Goal: Task Accomplishment & Management: Use online tool/utility

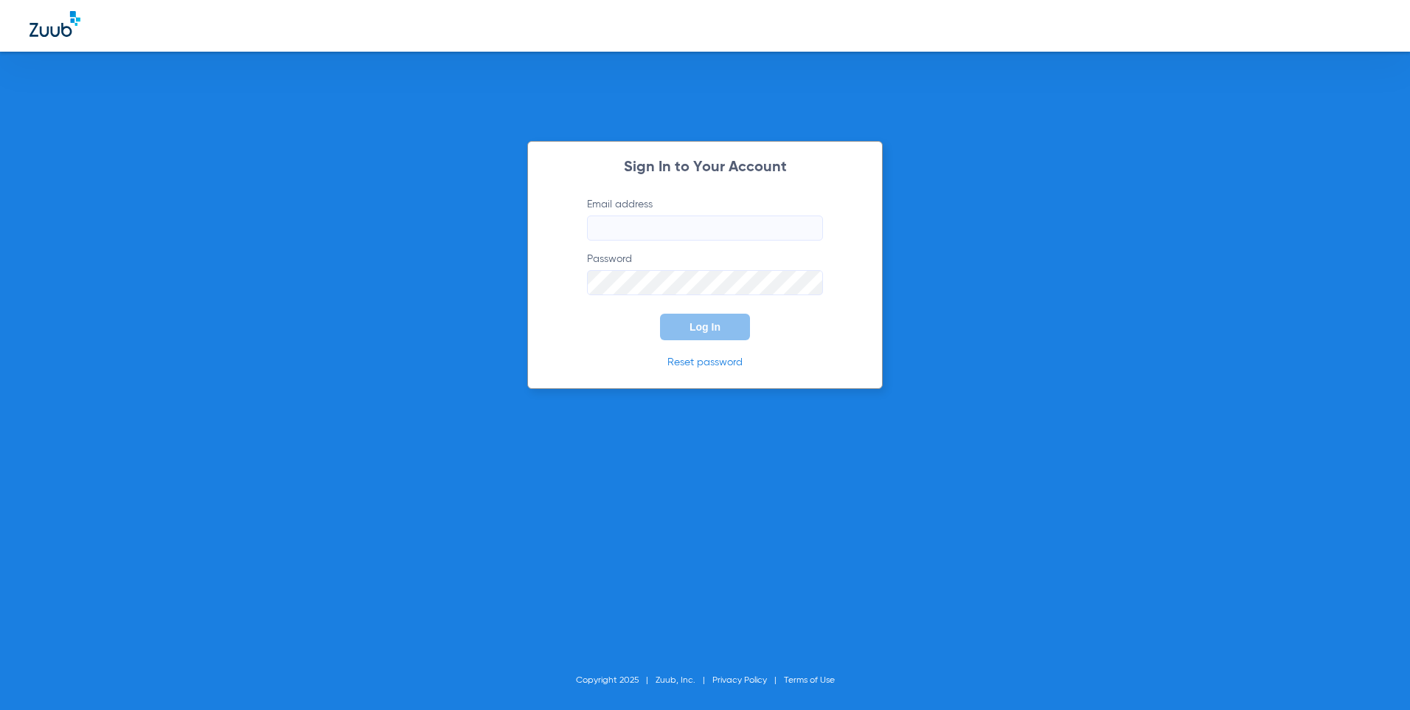
type input "[EMAIL_ADDRESS][DOMAIN_NAME]"
click at [680, 330] on button "Log In" at bounding box center [705, 326] width 90 height 27
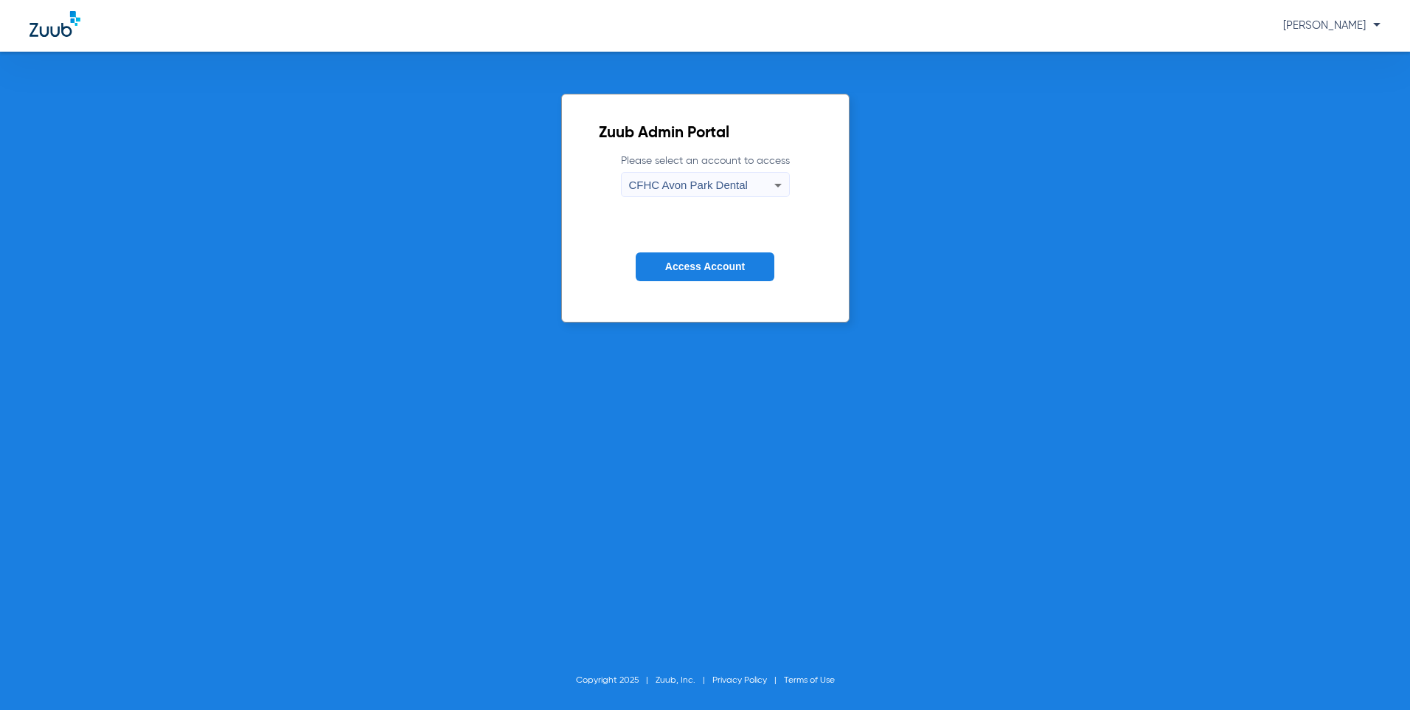
click at [710, 180] on span "CFHC Avon Park Dental" at bounding box center [688, 184] width 119 height 13
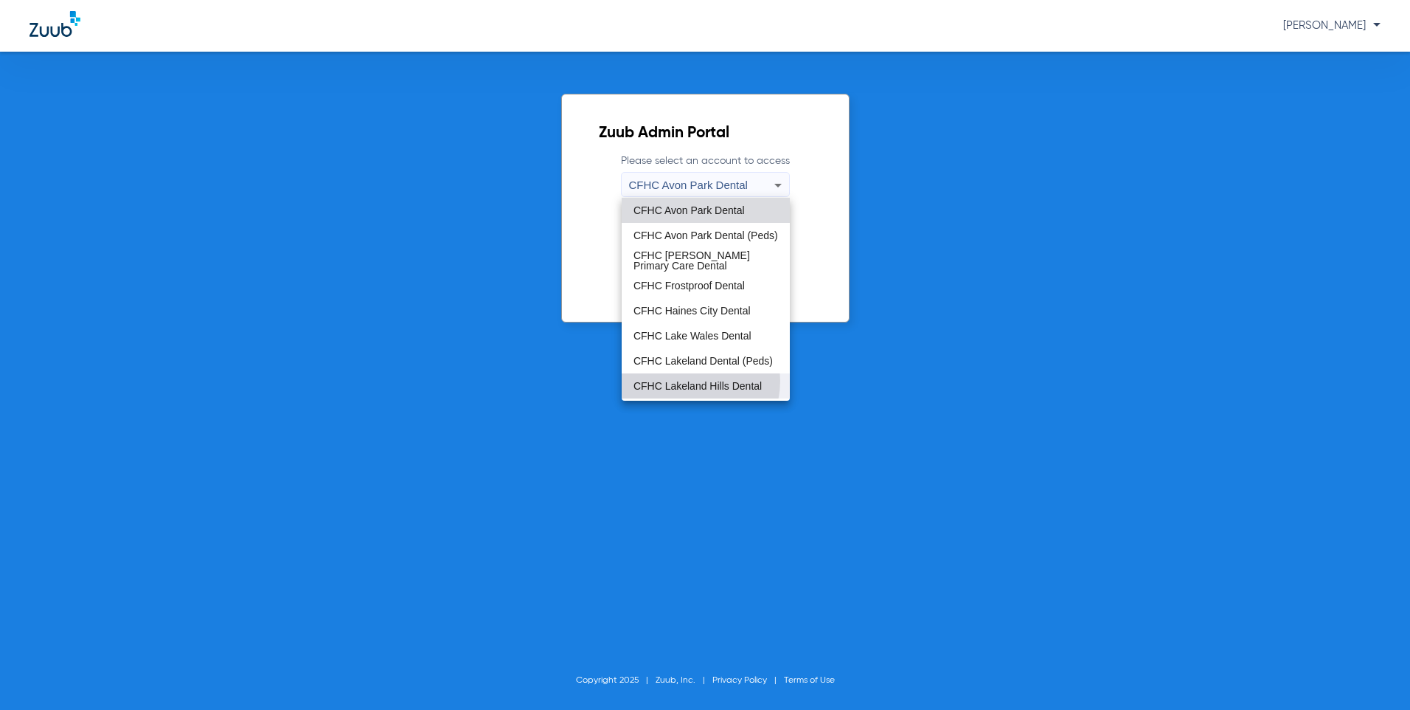
click at [686, 381] on span "CFHC Lakeland Hills Dental" at bounding box center [698, 386] width 128 height 10
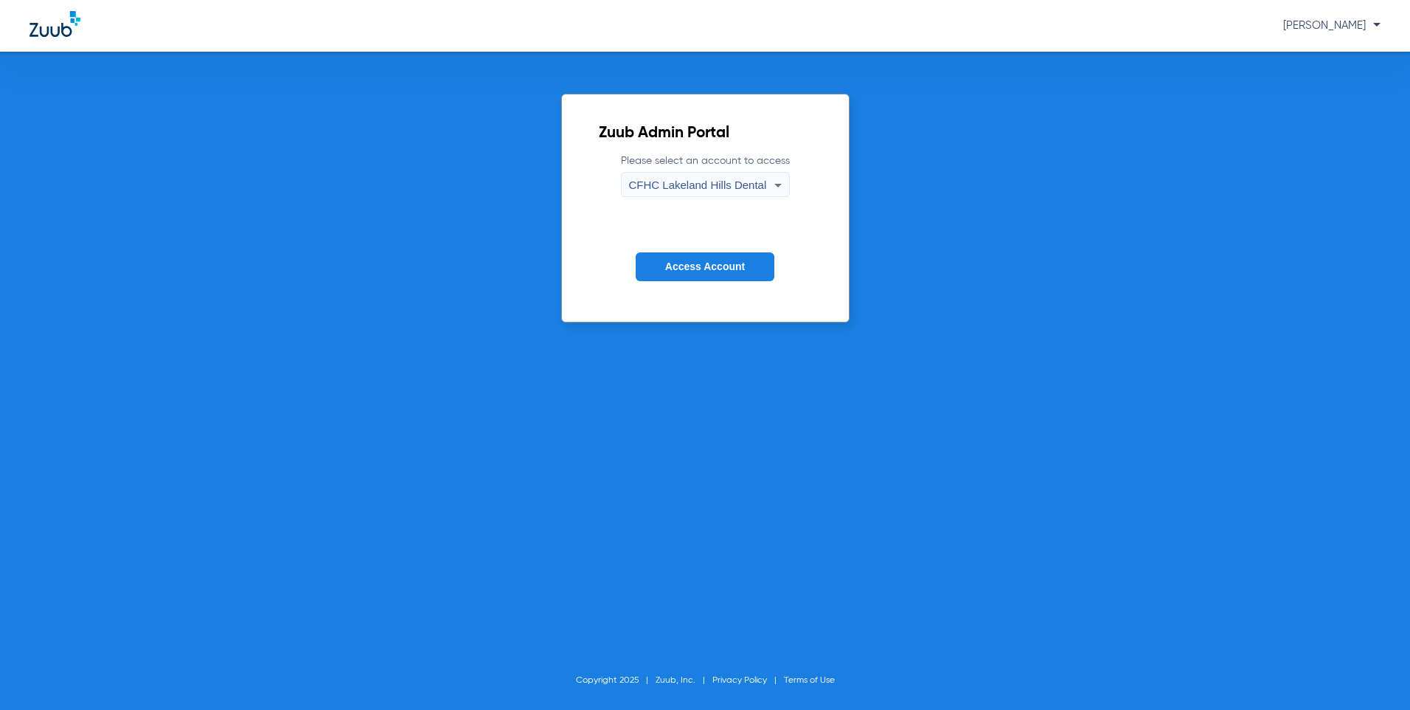
click at [702, 267] on span "Access Account" at bounding box center [705, 266] width 80 height 12
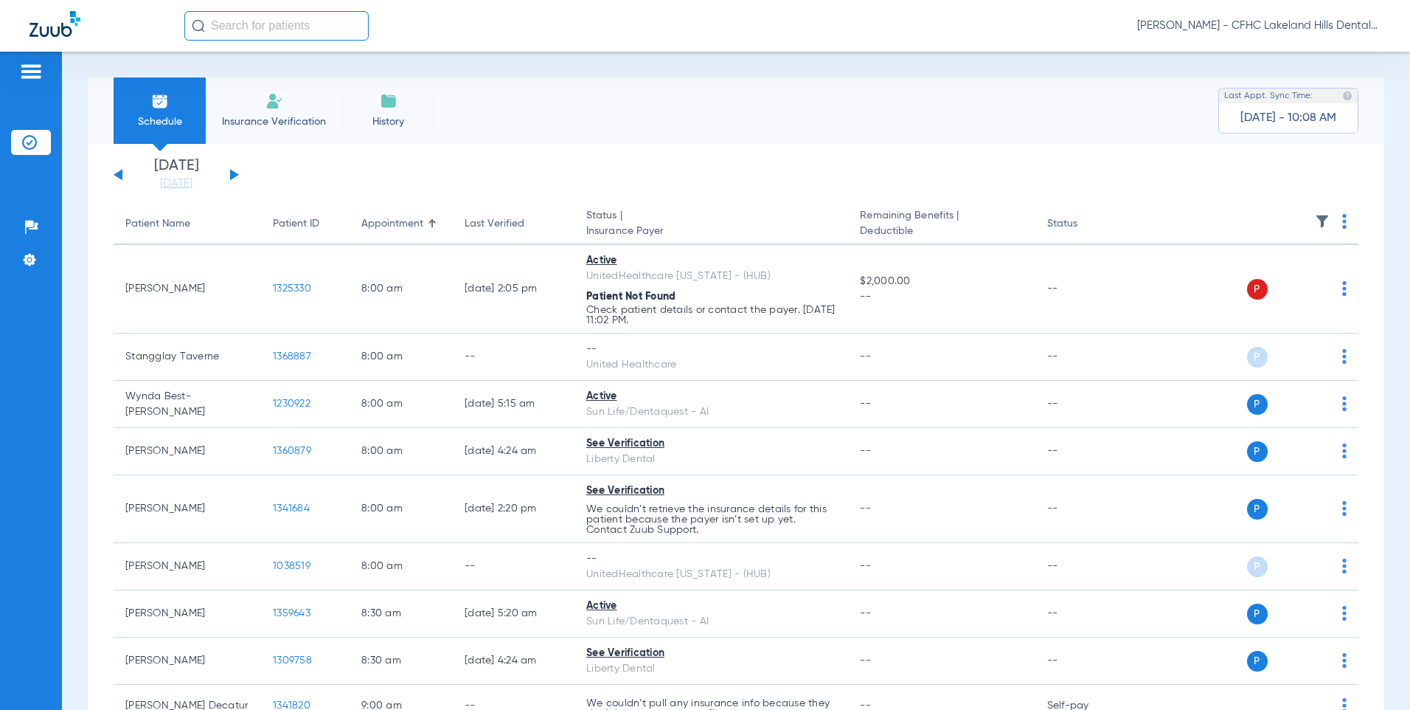
click at [232, 168] on div "[DATE] [DATE] [DATE] [DATE] [DATE] [DATE] [DATE] [DATE] [DATE] [DATE] [DATE] [D…" at bounding box center [176, 175] width 125 height 32
click at [233, 174] on button at bounding box center [234, 174] width 9 height 11
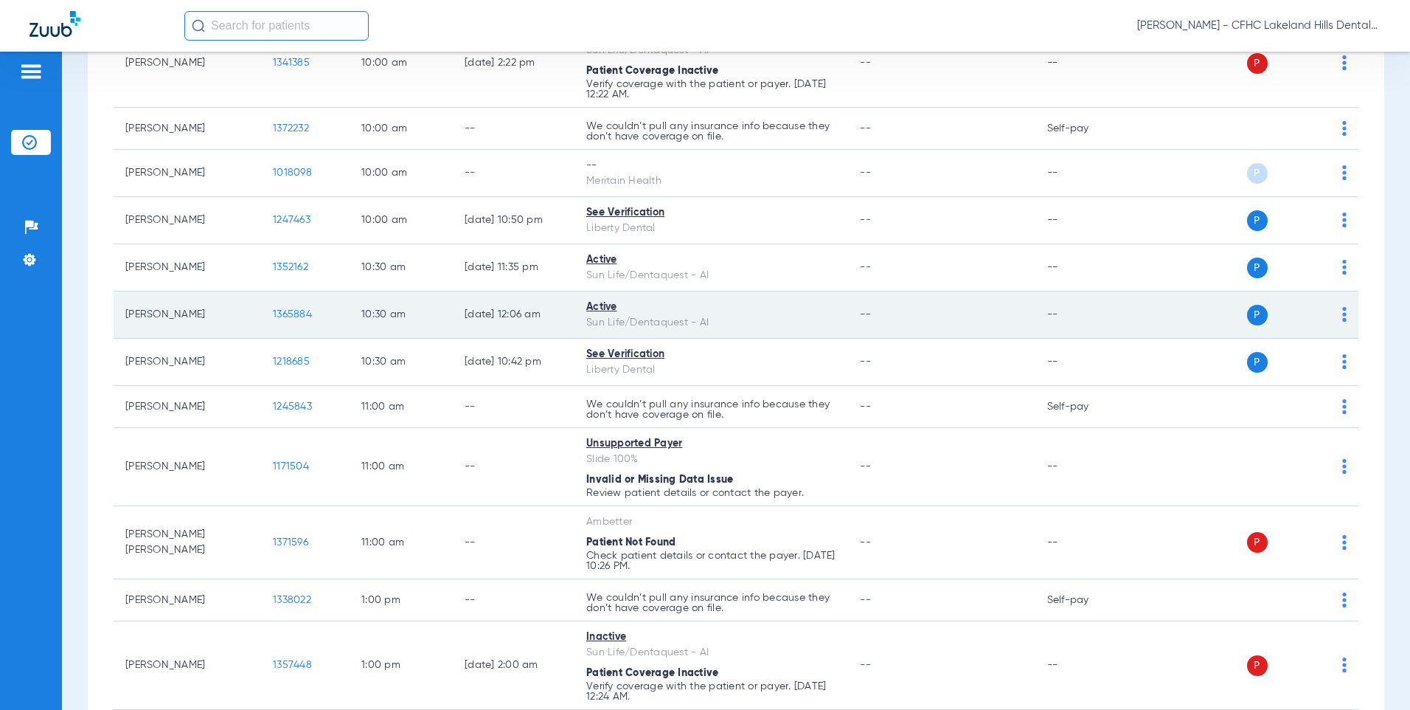
scroll to position [811, 0]
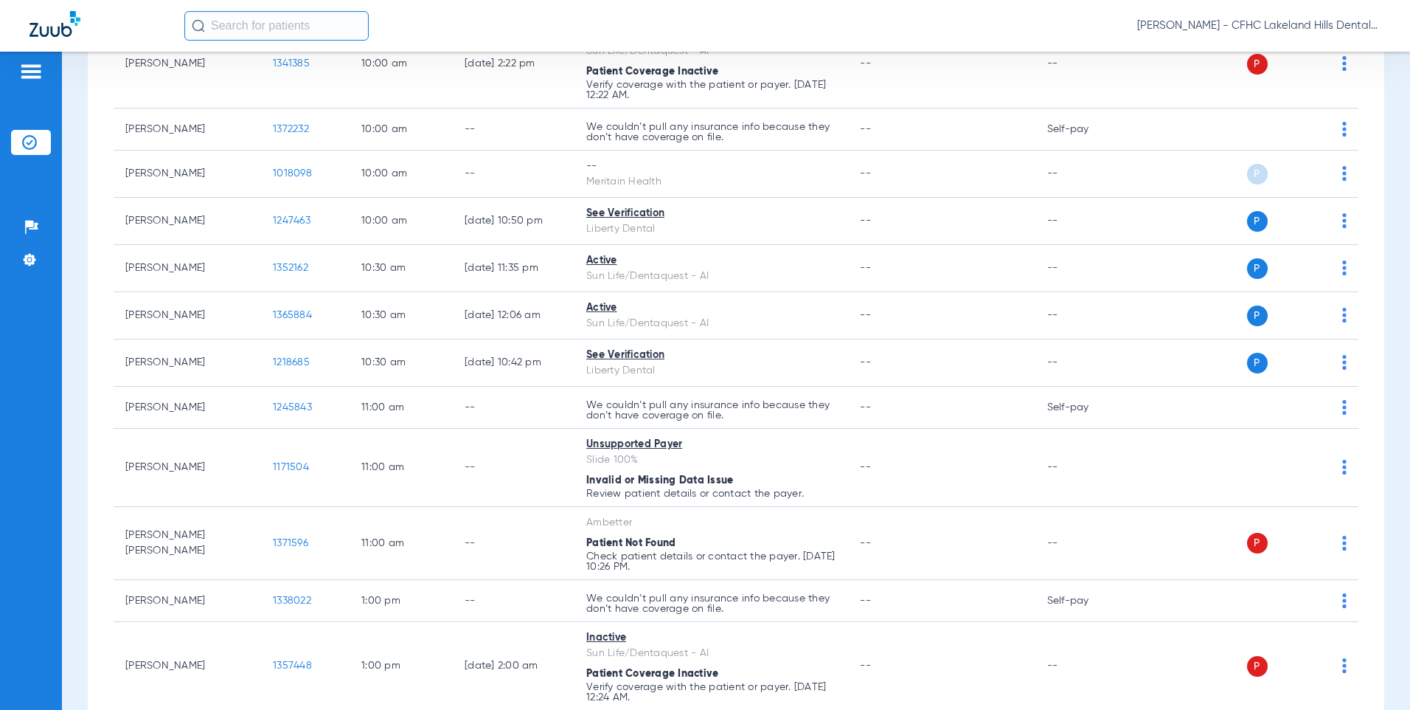
click at [276, 27] on input "text" at bounding box center [276, 26] width 184 height 30
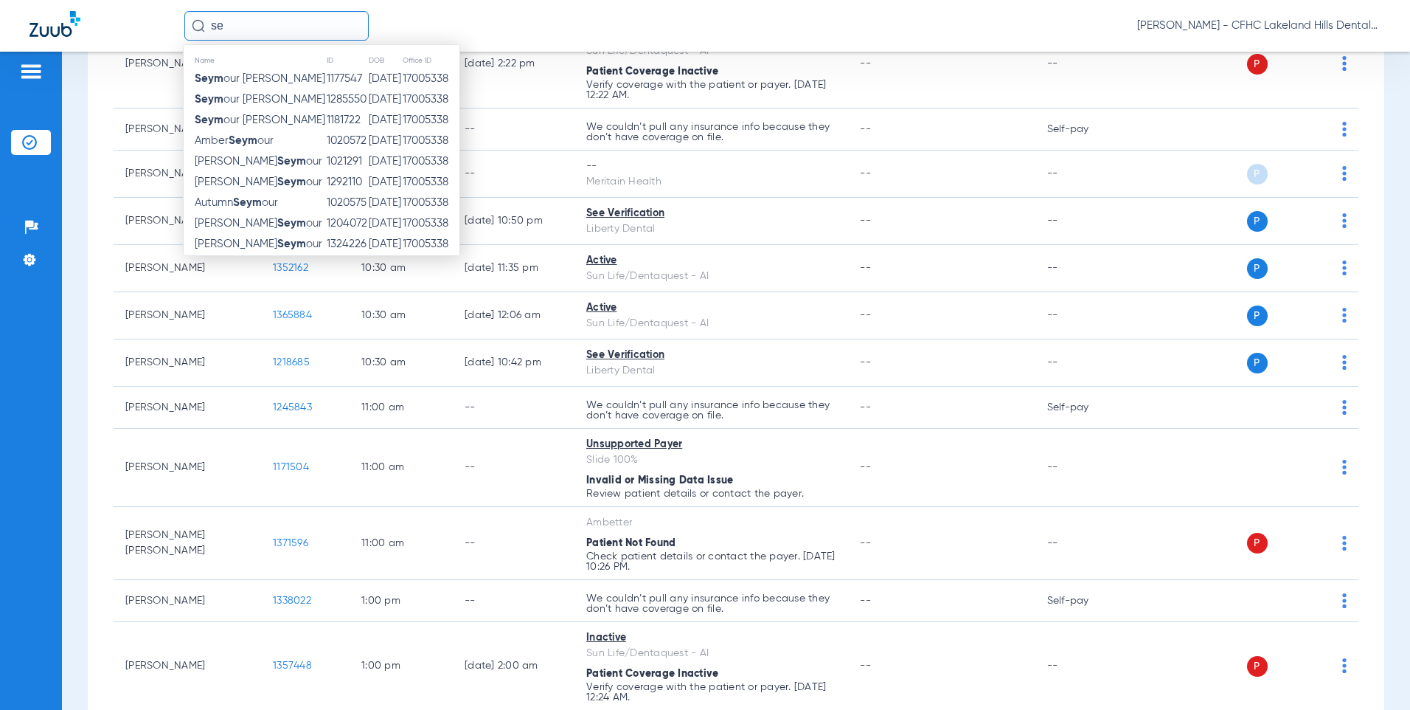
type input "s"
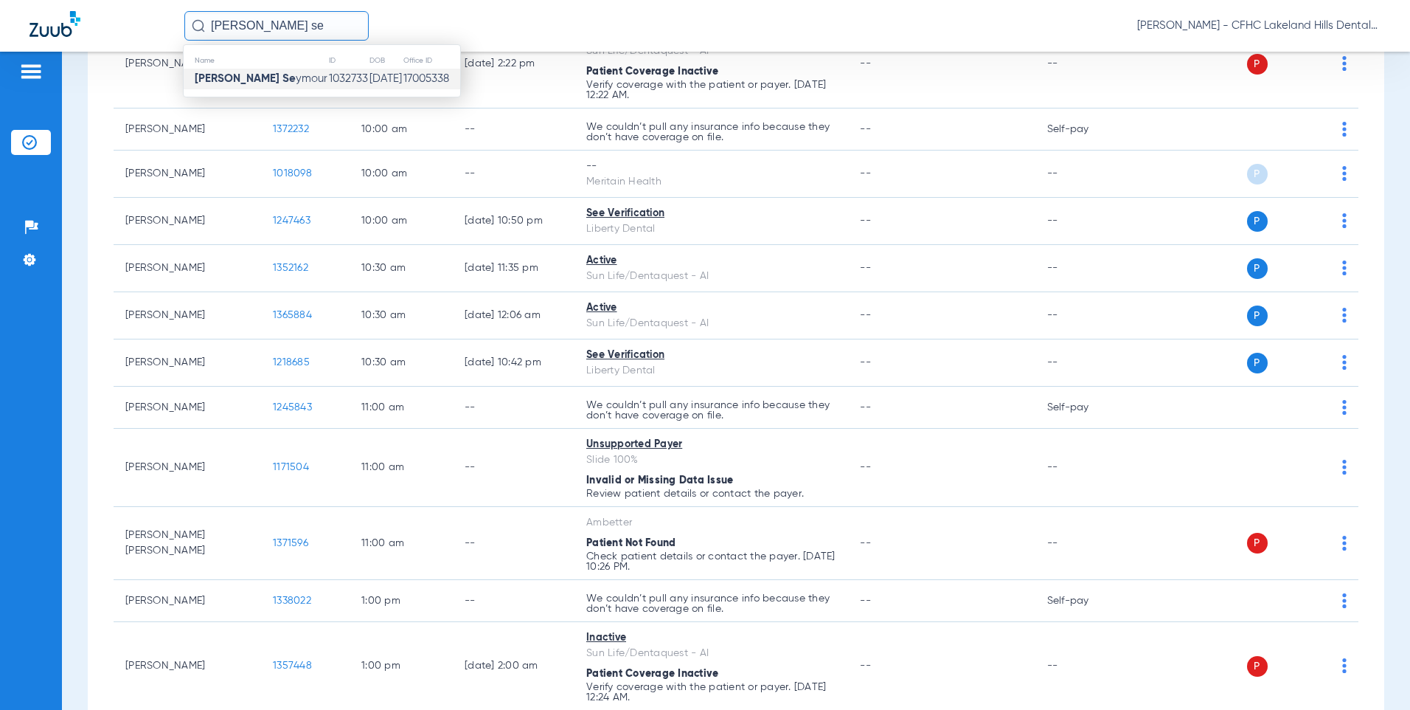
type input "[PERSON_NAME] se"
click at [254, 84] on span "[PERSON_NAME] Se ymour" at bounding box center [261, 78] width 133 height 11
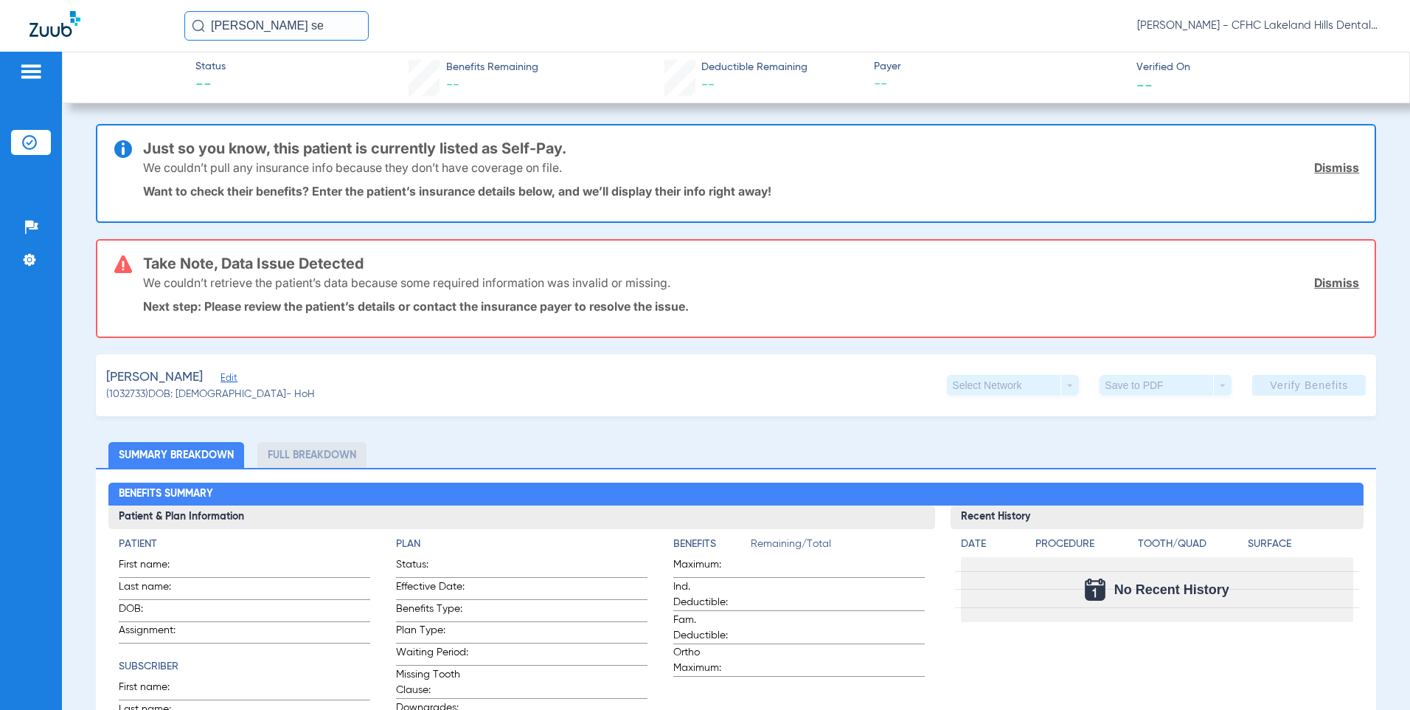
click at [234, 380] on span "Edit" at bounding box center [227, 379] width 13 height 14
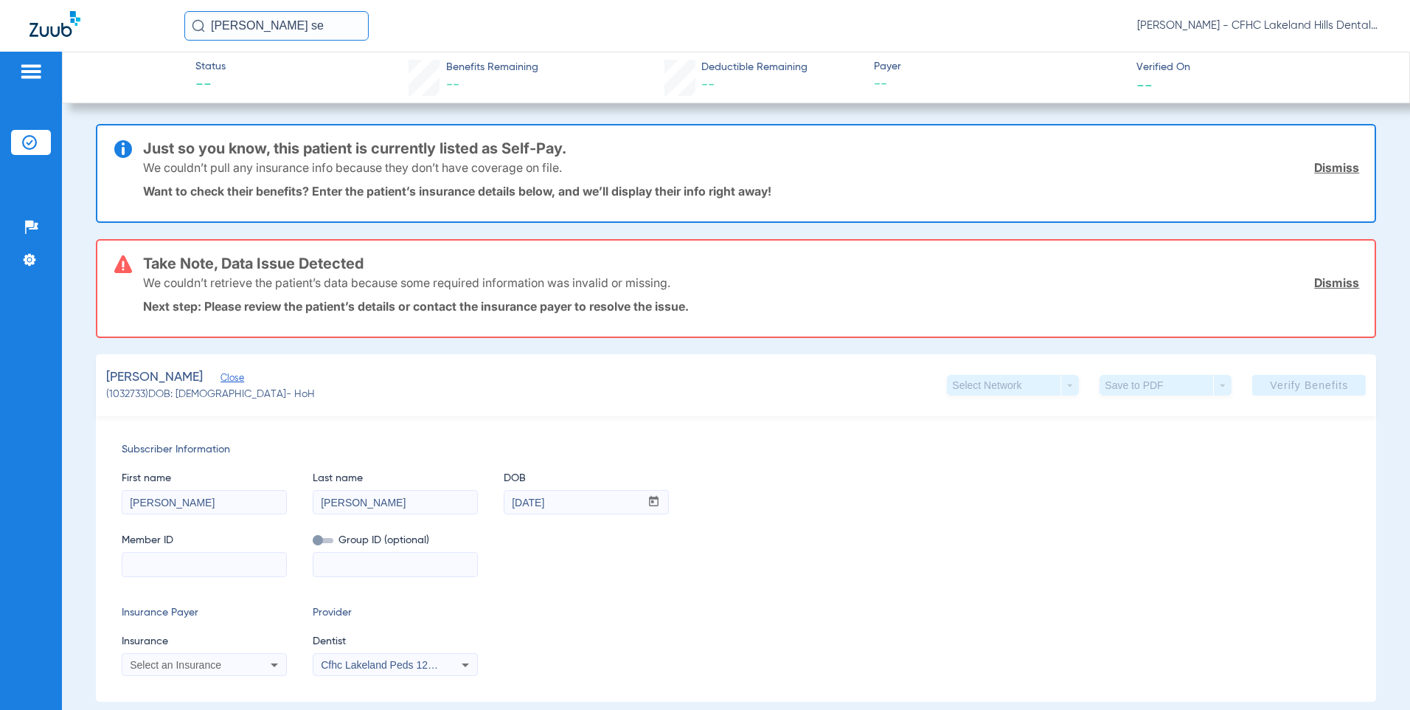
click at [157, 563] on input at bounding box center [204, 564] width 164 height 24
paste input "U9884476302"
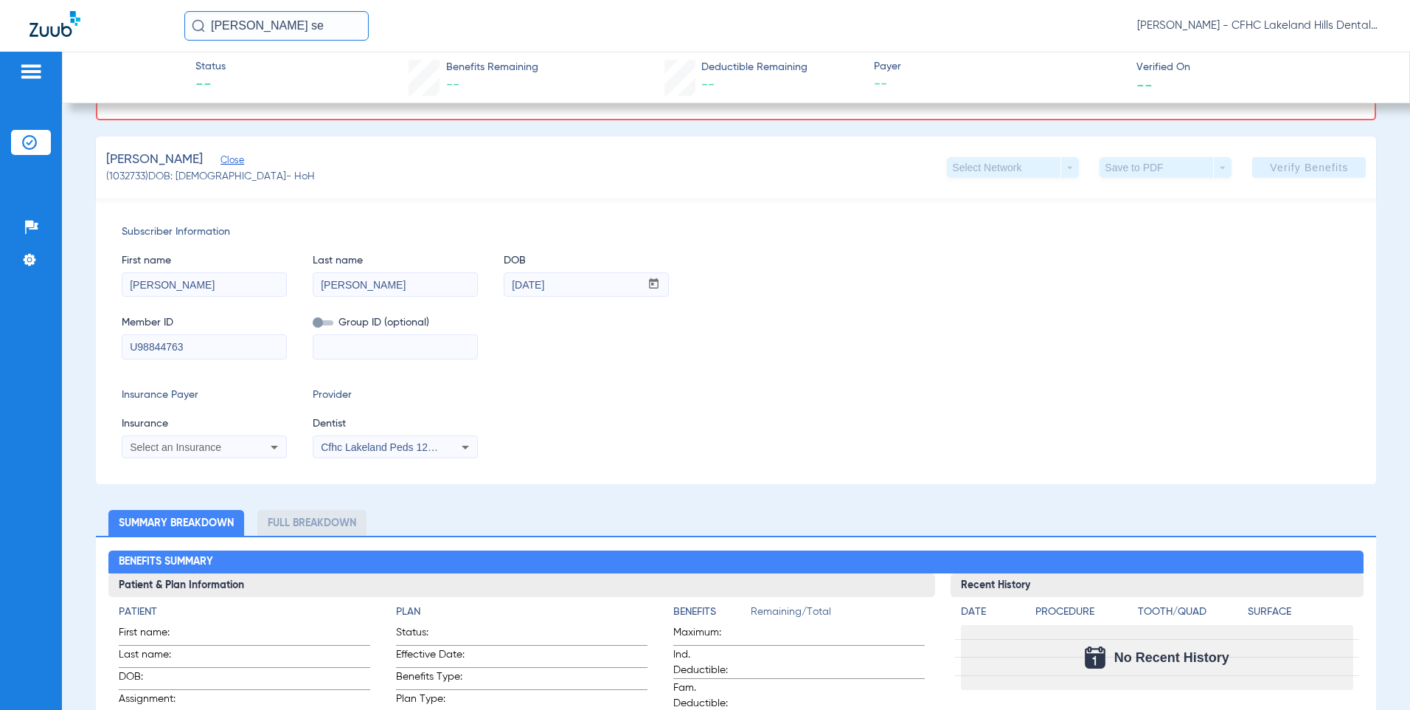
scroll to position [221, 0]
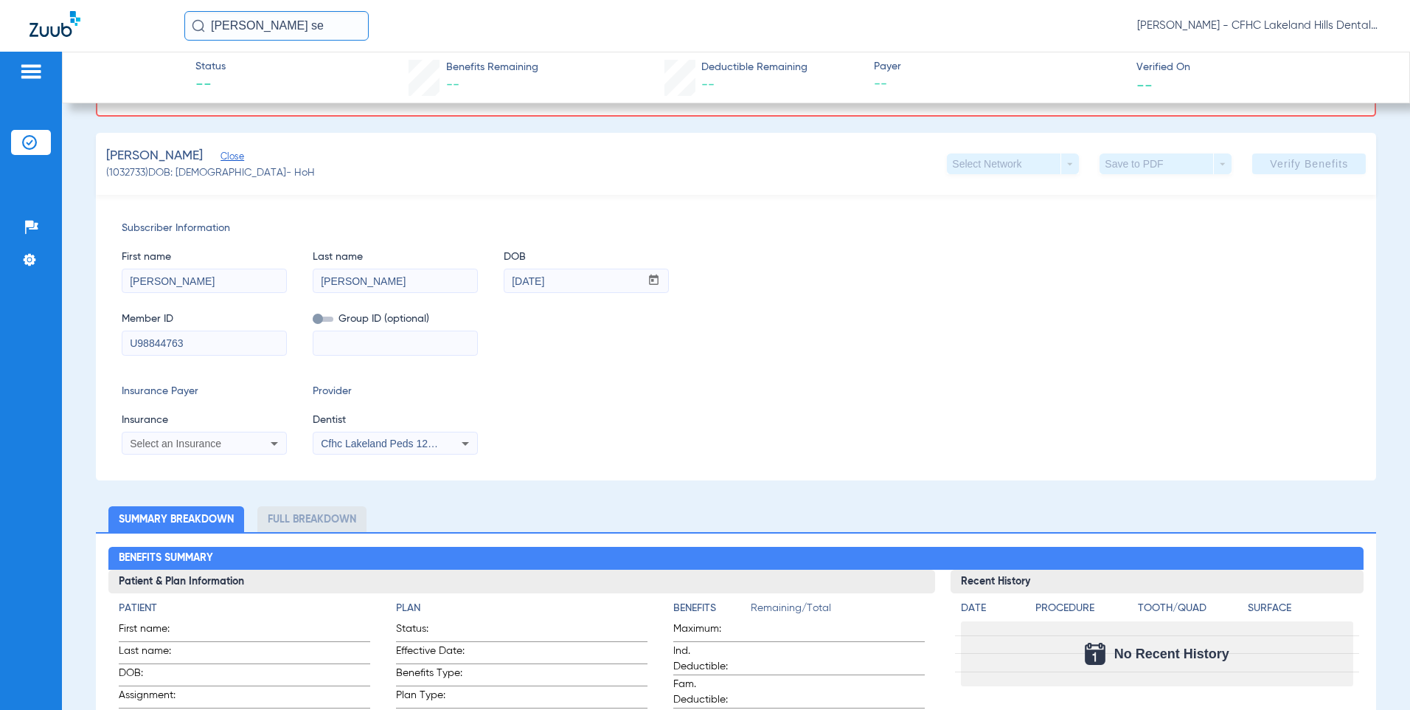
type input "U98844763"
click at [188, 447] on span "Select an Insurance" at bounding box center [175, 443] width 91 height 12
type input "ambe"
click at [166, 499] on span "Ambetter" at bounding box center [154, 494] width 42 height 12
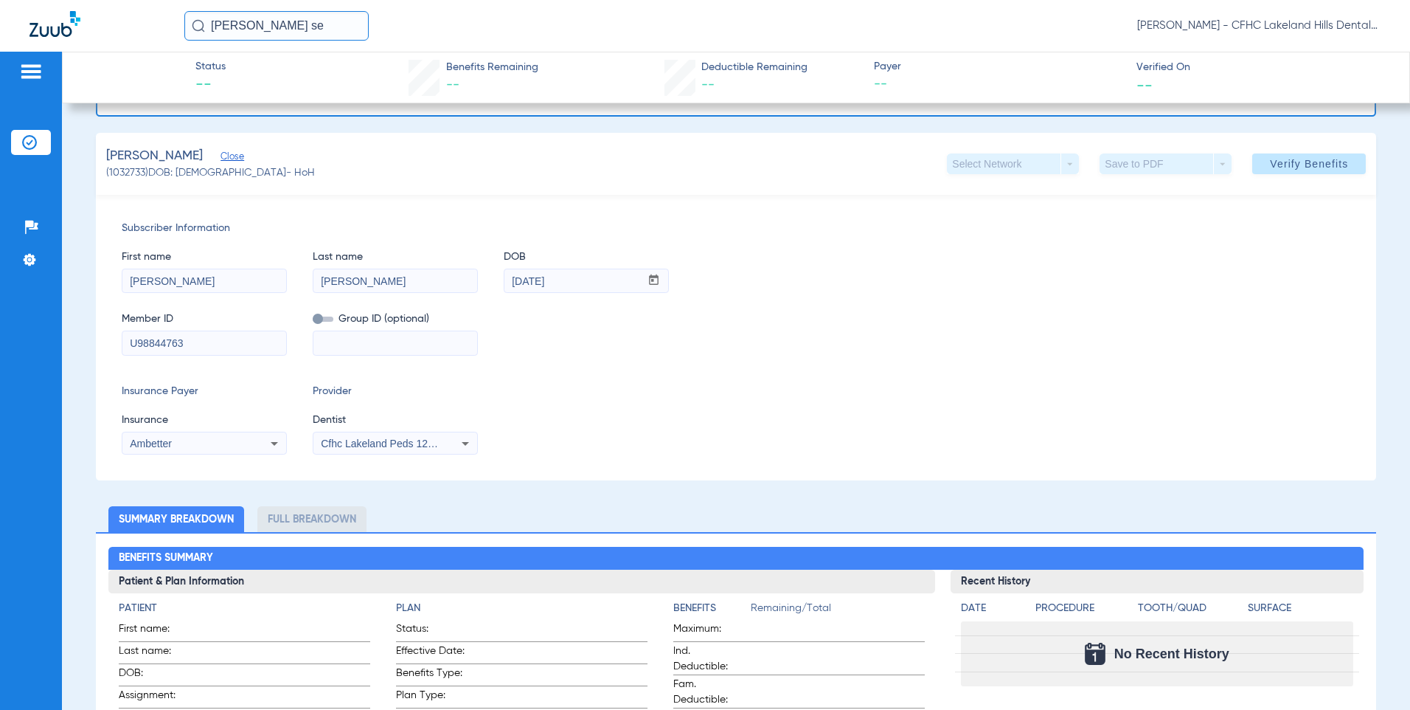
click at [356, 445] on span "Cfhc Lakeland Peds 1205336690" at bounding box center [397, 443] width 153 height 12
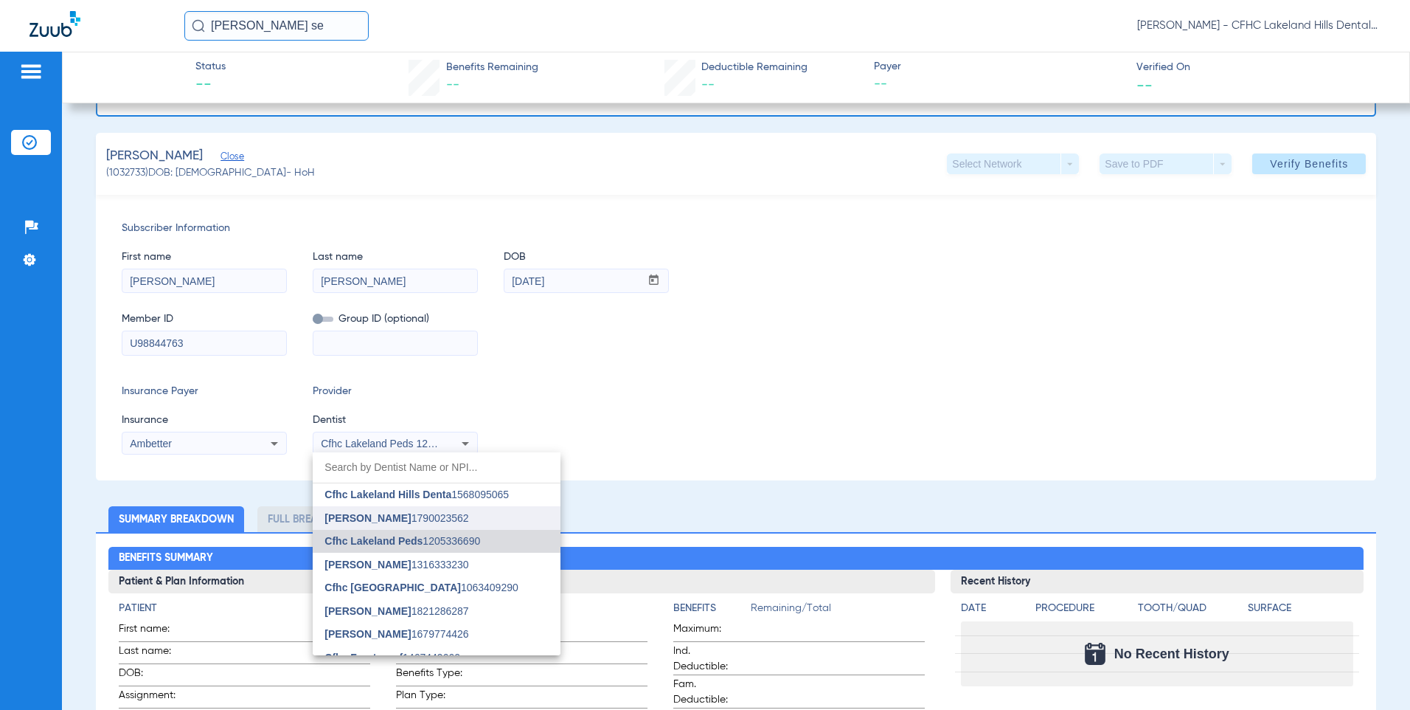
click at [356, 519] on span "[PERSON_NAME]" at bounding box center [368, 518] width 86 height 12
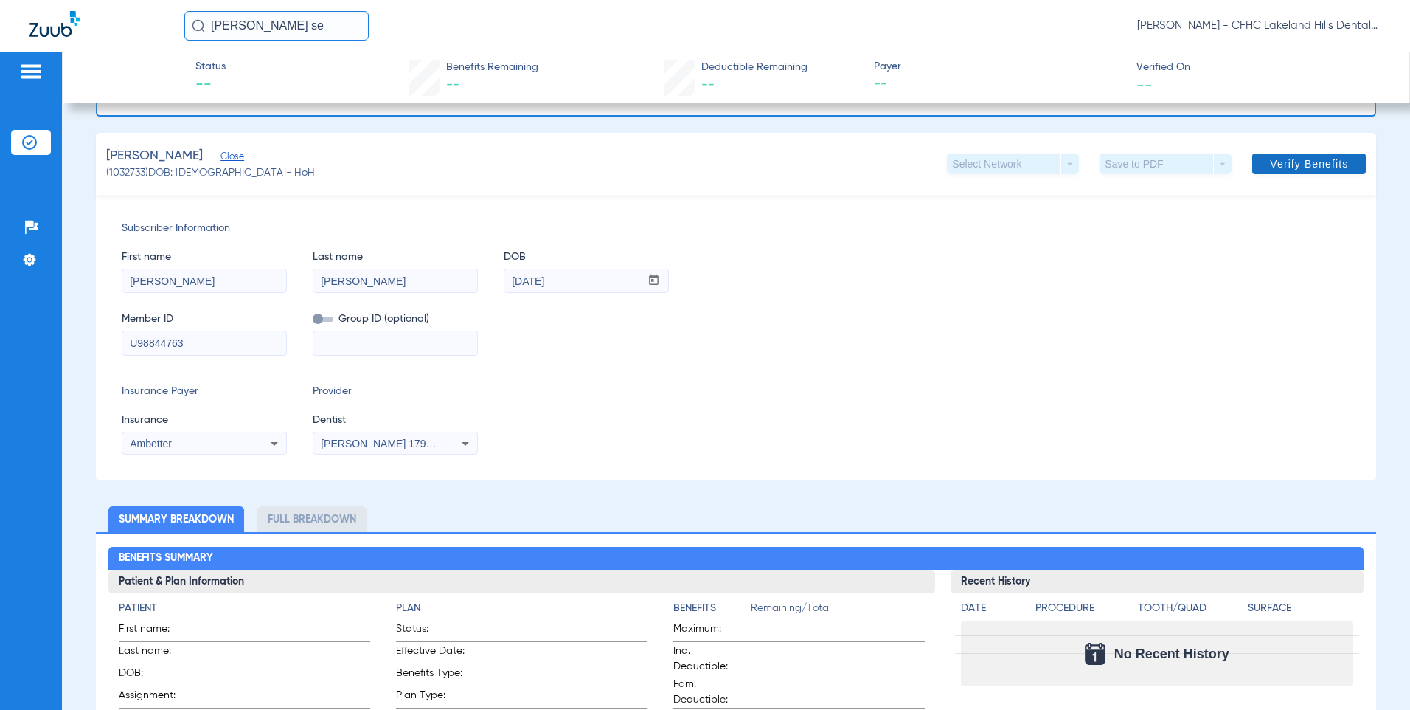
click at [1270, 163] on span "Verify Benefits" at bounding box center [1309, 164] width 78 height 12
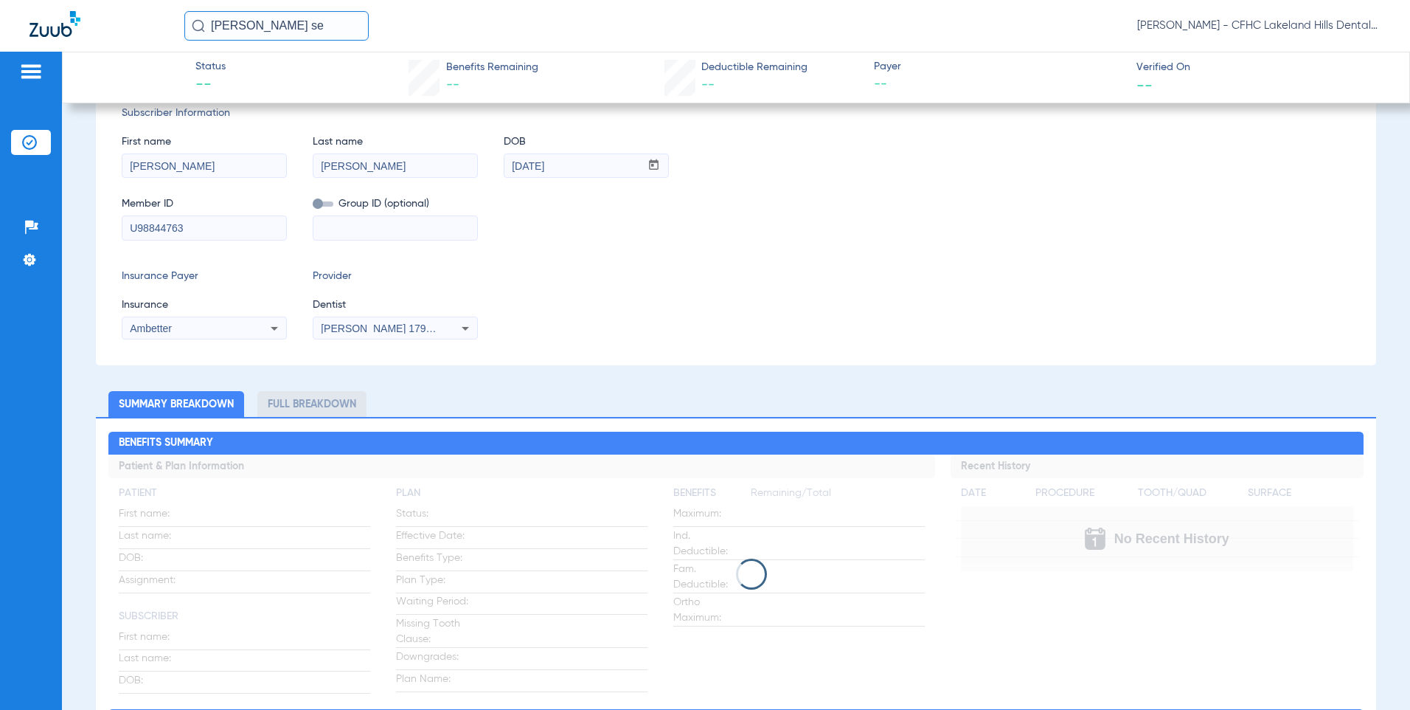
scroll to position [0, 0]
